Goal: Check status

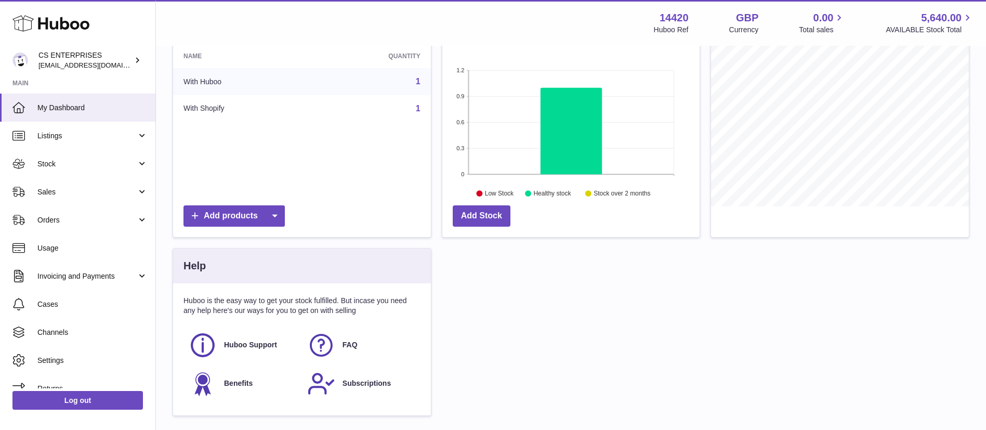
scroll to position [162, 257]
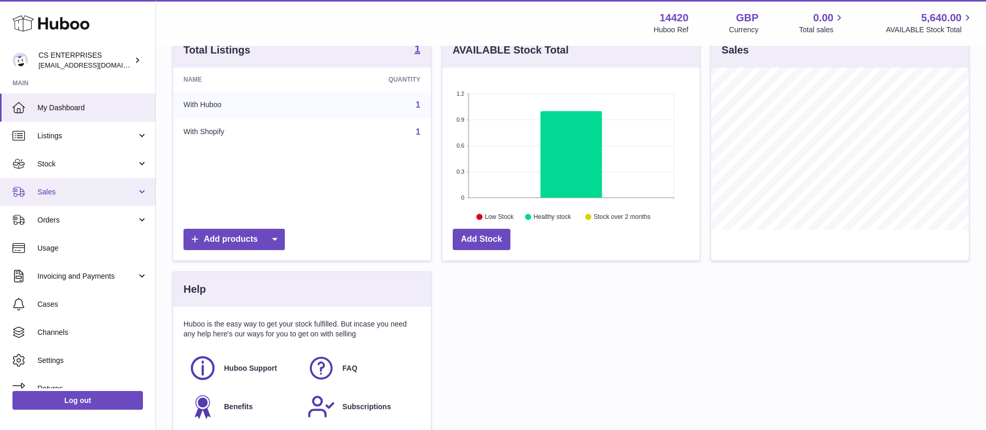
click at [100, 200] on link "Sales" at bounding box center [77, 192] width 155 height 28
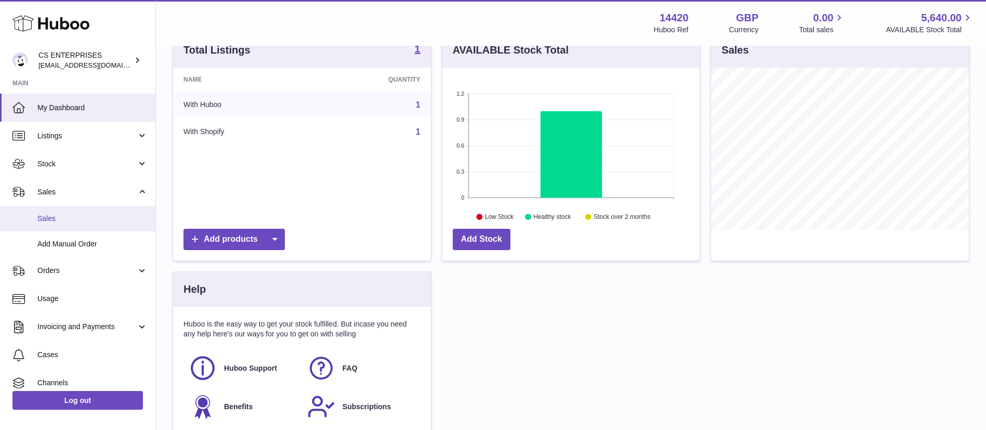
click at [99, 222] on span "Sales" at bounding box center [92, 219] width 110 height 10
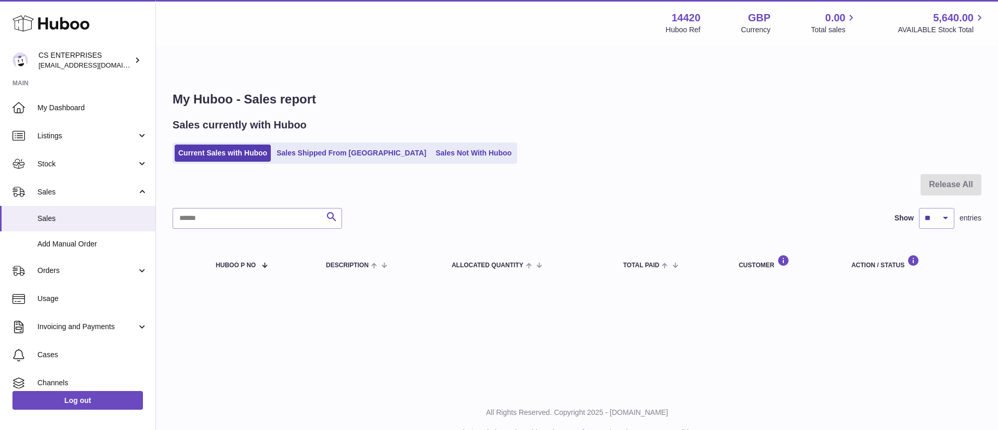
click at [353, 141] on div "My Huboo - Sales report Sales currently with Huboo Current Sales with Huboo Sal…" at bounding box center [577, 187] width 842 height 235
click at [344, 144] on link "Sales Shipped From Huboo" at bounding box center [351, 152] width 157 height 17
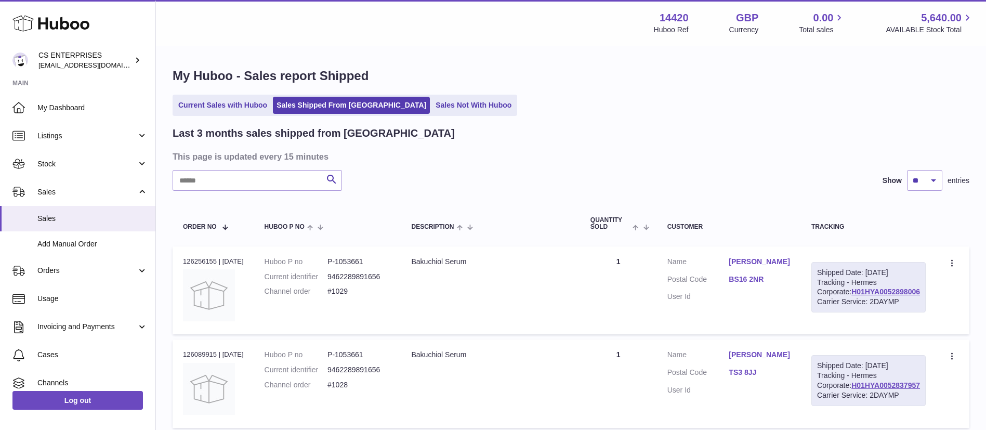
scroll to position [101, 0]
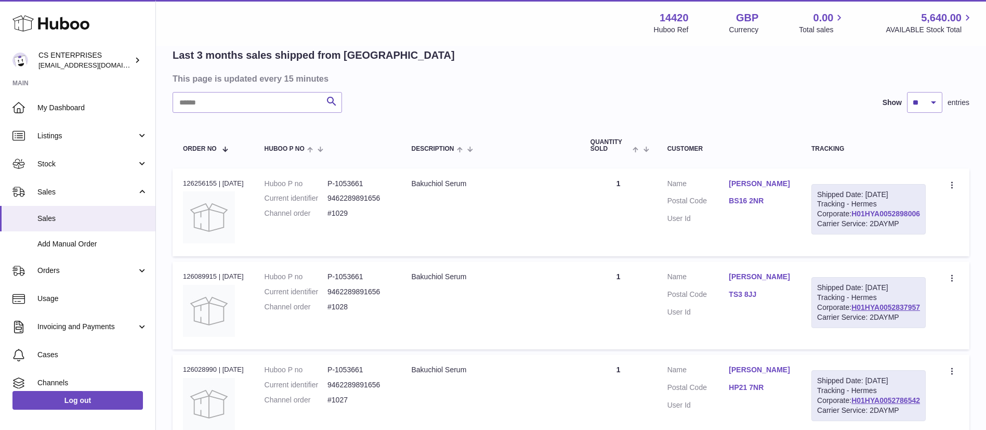
click at [874, 209] on link "H01HYA0052898006" at bounding box center [885, 213] width 69 height 8
